Goal: Find specific page/section: Find specific page/section

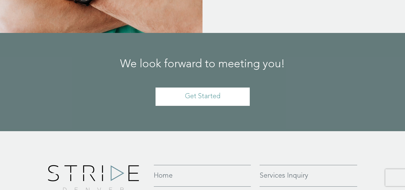
scroll to position [1329, 0]
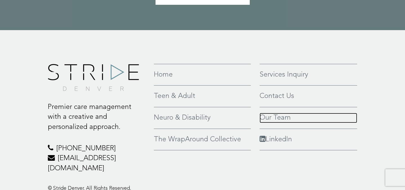
click at [270, 113] on link "Our Team" at bounding box center [308, 118] width 98 height 10
click at [276, 113] on link "Our Team" at bounding box center [308, 118] width 98 height 10
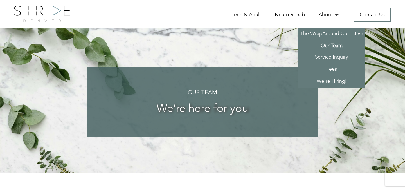
click at [337, 14] on li "About The WrapAround Collective Our Team Service Inquiry Fees We’re Hiring!" at bounding box center [323, 14] width 34 height 7
click at [332, 49] on link "Our Team" at bounding box center [331, 45] width 67 height 11
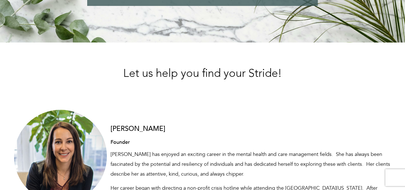
scroll to position [191, 0]
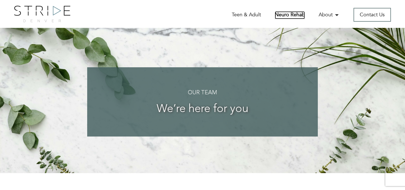
click at [297, 15] on link "Neuro Rehab" at bounding box center [290, 15] width 30 height 8
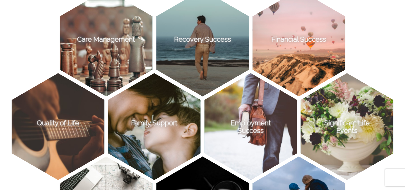
scroll to position [408, 0]
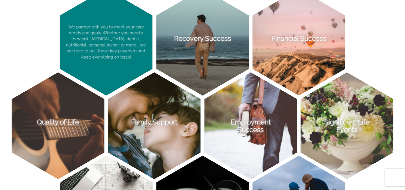
click at [86, 55] on p "We partner with you to meet your care needs and goals. Whether you need a thera…" at bounding box center [106, 42] width 92 height 107
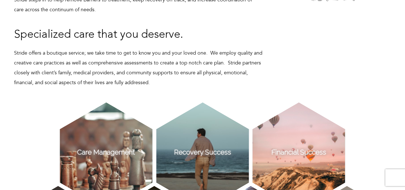
scroll to position [288, 0]
